Goal: Browse casually: Explore the website without a specific task or goal

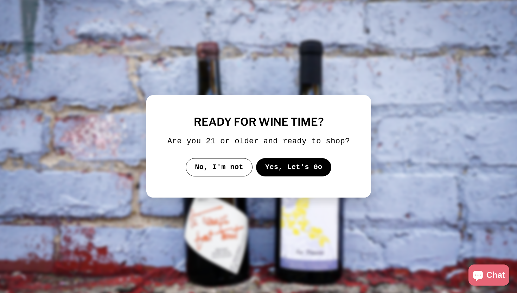
click at [270, 175] on button "Yes, Let's Go" at bounding box center [294, 167] width 76 height 18
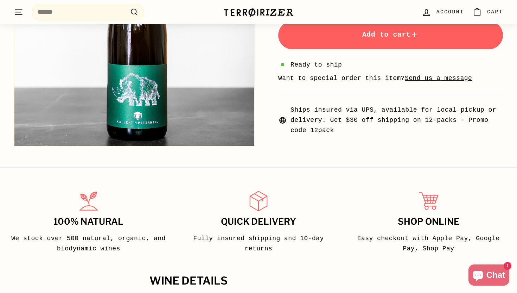
scroll to position [260, 0]
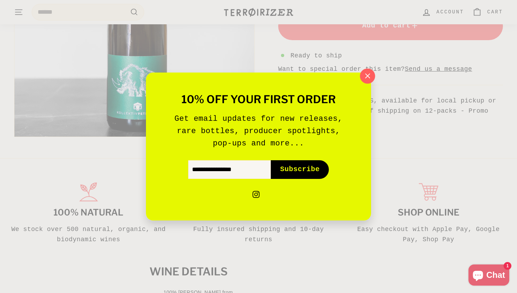
click at [372, 73] on icon "button" at bounding box center [368, 76] width 11 height 11
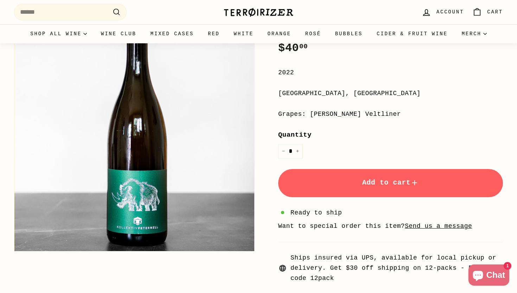
scroll to position [0, 0]
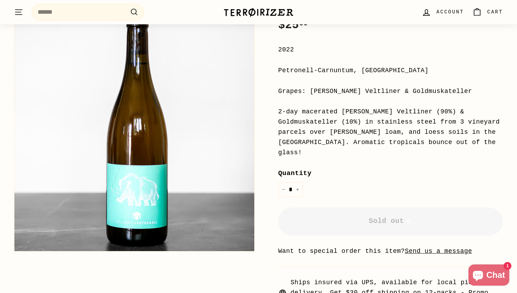
scroll to position [129, 0]
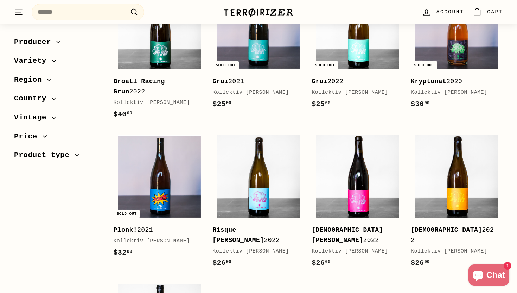
scroll to position [149, 0]
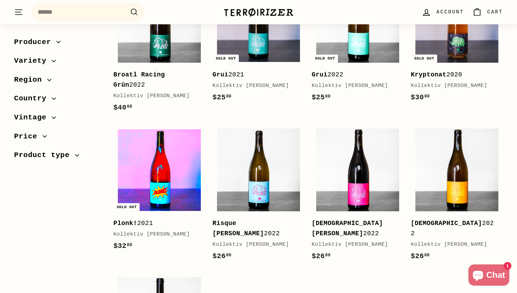
click at [169, 179] on img at bounding box center [159, 169] width 83 height 83
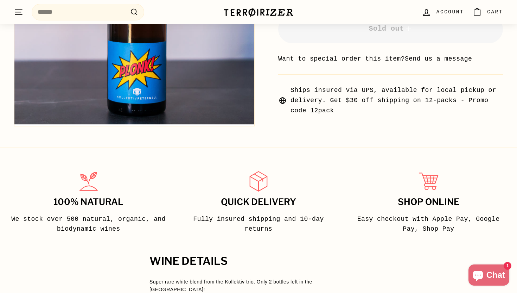
scroll to position [286, 0]
